Goal: Information Seeking & Learning: Find specific fact

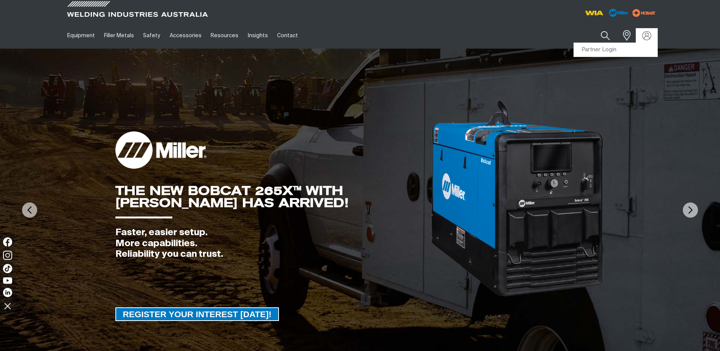
click at [607, 42] on div "Partner Login" at bounding box center [615, 49] width 84 height 15
click at [603, 39] on button "Search products" at bounding box center [605, 36] width 31 height 22
click at [568, 38] on input "Search" at bounding box center [558, 35] width 117 height 17
click at [592, 27] on button "Search products" at bounding box center [605, 36] width 26 height 18
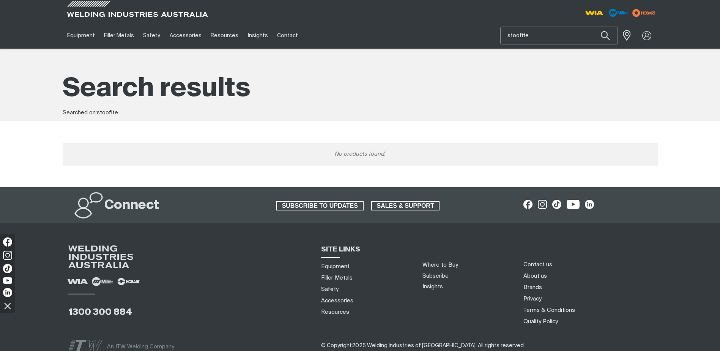
click at [519, 36] on input "stoofite" at bounding box center [558, 35] width 117 height 17
type input "stoodite"
click at [592, 27] on button "Search products" at bounding box center [605, 36] width 26 height 18
click at [591, 71] on div "Search results" at bounding box center [360, 87] width 595 height 37
click at [547, 34] on input "stoodite" at bounding box center [558, 35] width 117 height 17
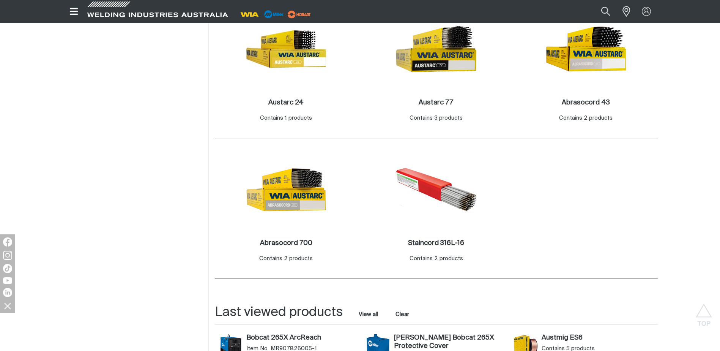
scroll to position [455, 0]
